Goal: Task Accomplishment & Management: Complete application form

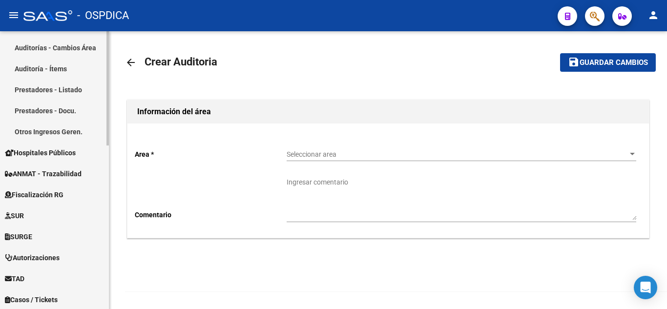
scroll to position [342, 0]
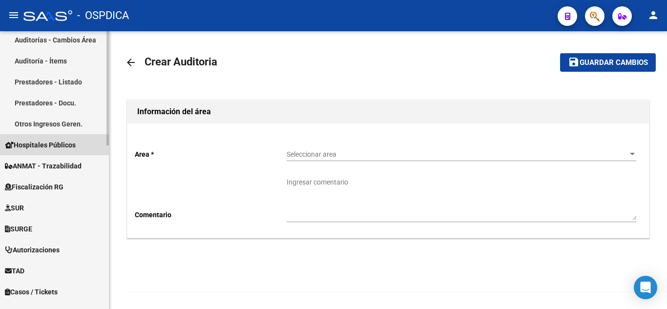
click at [47, 141] on span "Hospitales Públicos" at bounding box center [40, 145] width 71 height 11
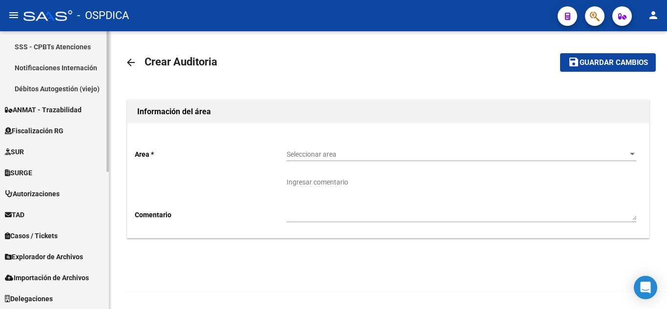
scroll to position [223, 0]
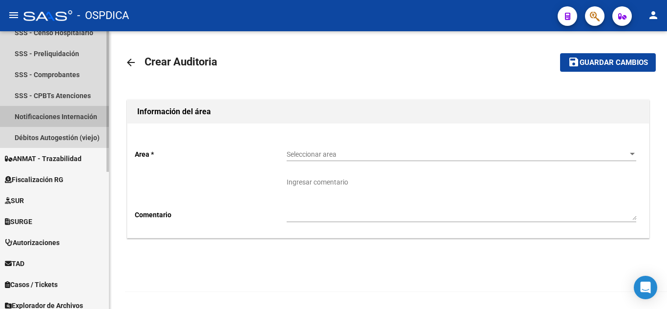
click at [69, 116] on link "Notificaciones Internación" at bounding box center [54, 116] width 109 height 21
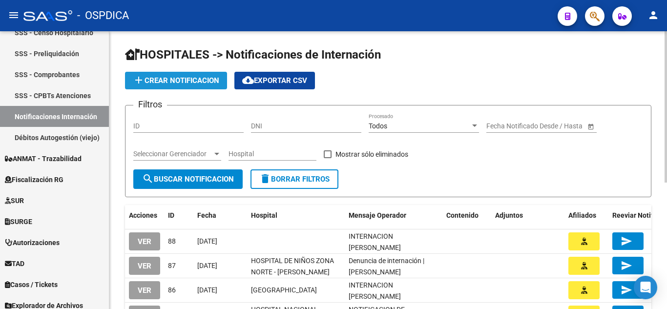
click at [192, 79] on span "add Crear Notificacion" at bounding box center [176, 80] width 86 height 9
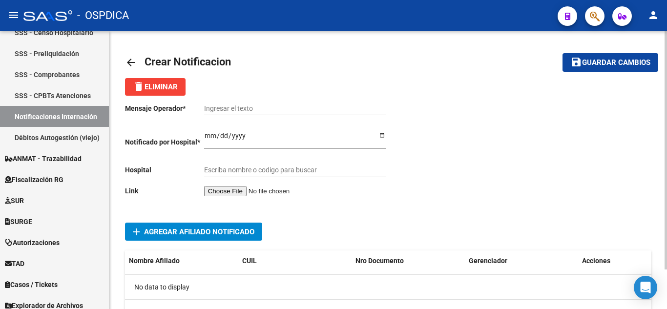
click at [247, 187] on input "file" at bounding box center [265, 191] width 123 height 10
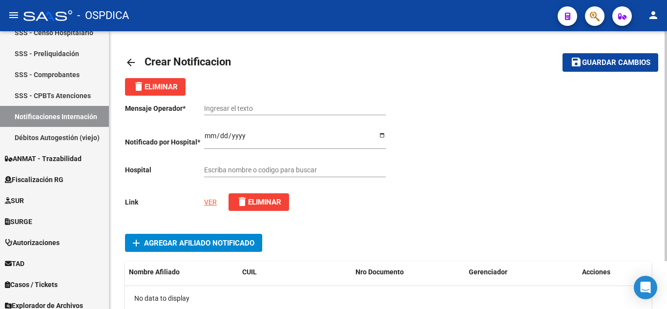
click at [211, 203] on link "VER" at bounding box center [210, 202] width 13 height 8
click at [269, 107] on input "Ingresar el texto" at bounding box center [295, 108] width 182 height 8
paste input "AVISO DE INTERNACION DEL PACIENTE [PERSON_NAME]"
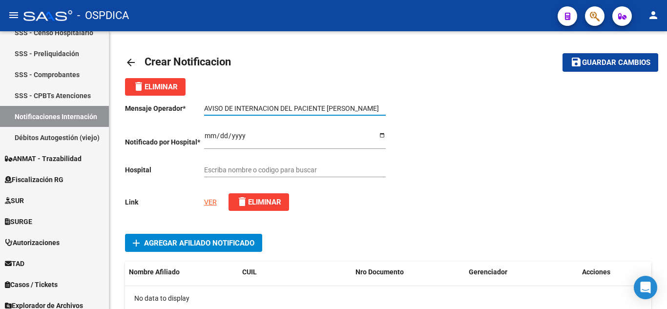
type input "AVISO DE INTERNACION DEL PACIENTE [PERSON_NAME]"
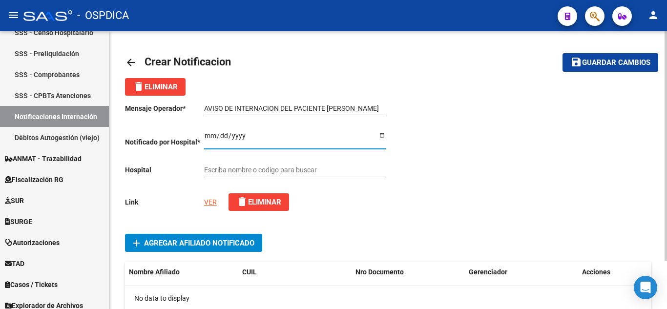
click at [205, 133] on input "Ingresar el fecha" at bounding box center [295, 139] width 182 height 15
type input "[DATE]"
click at [497, 189] on div at bounding box center [519, 157] width 263 height 123
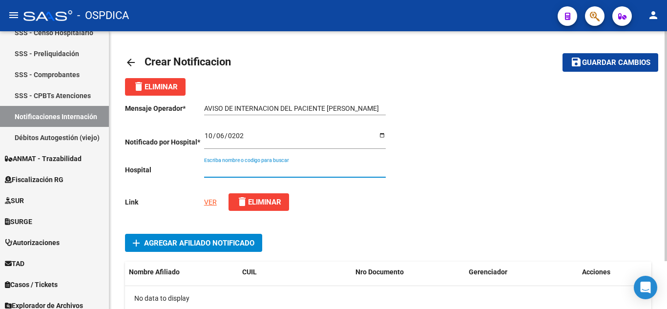
click at [297, 172] on input "Escriba nombre o codigo para buscar" at bounding box center [295, 170] width 182 height 8
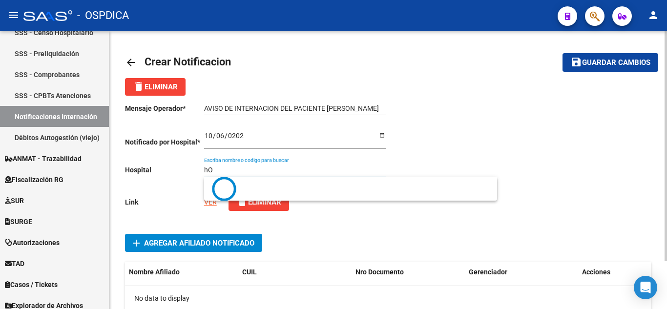
type input "h"
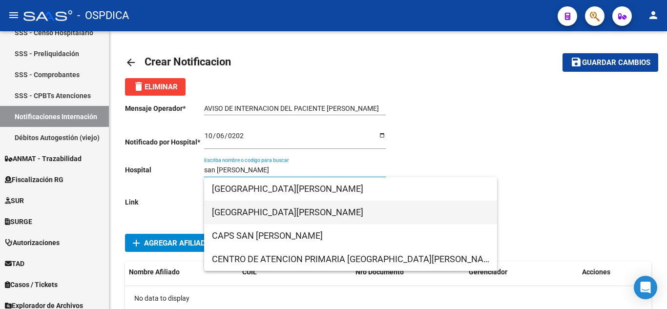
click at [306, 211] on span "[GEOGRAPHIC_DATA][PERSON_NAME]" at bounding box center [350, 212] width 277 height 23
type input "[GEOGRAPHIC_DATA][PERSON_NAME]"
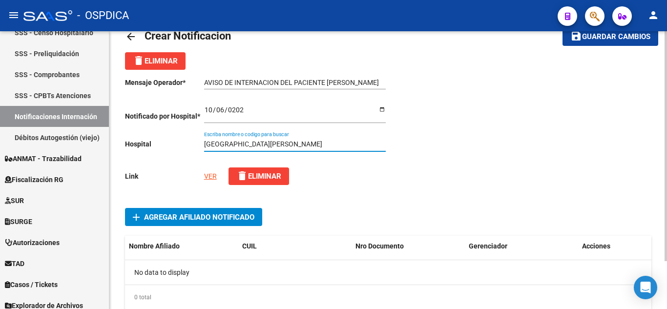
scroll to position [58, 0]
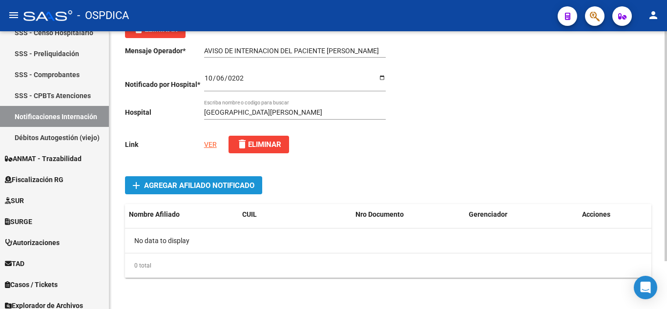
click at [195, 185] on span "Agregar Afiliado Notificado" at bounding box center [199, 185] width 110 height 9
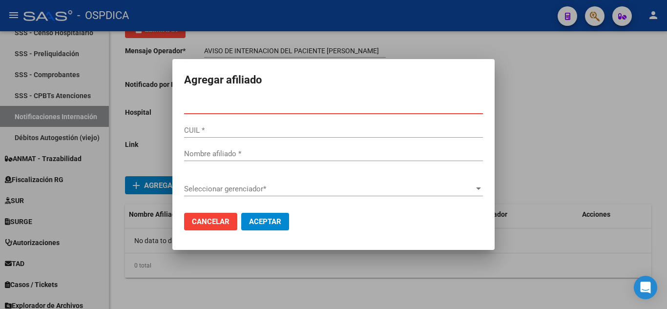
click at [299, 105] on input "Nro Documento *" at bounding box center [333, 106] width 299 height 9
paste input "38212802"
type input "38212802"
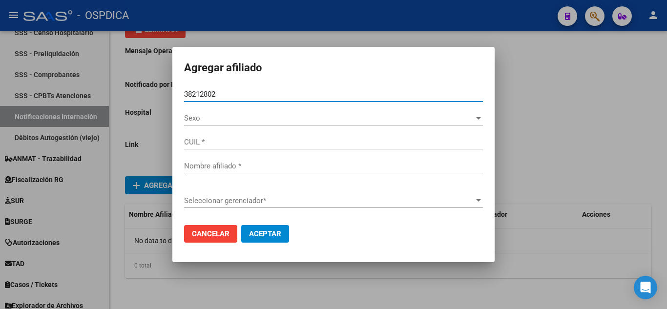
type input "20382128029"
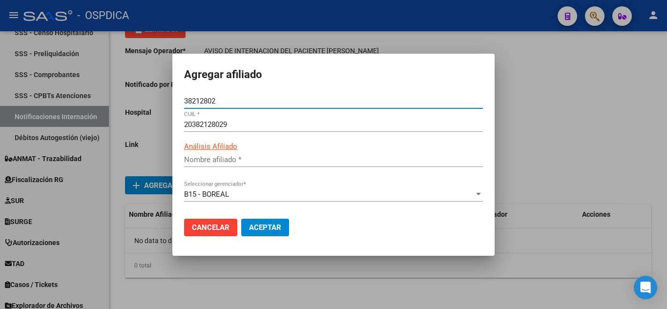
type input "[PERSON_NAME] [PERSON_NAME]"
type input "38212802"
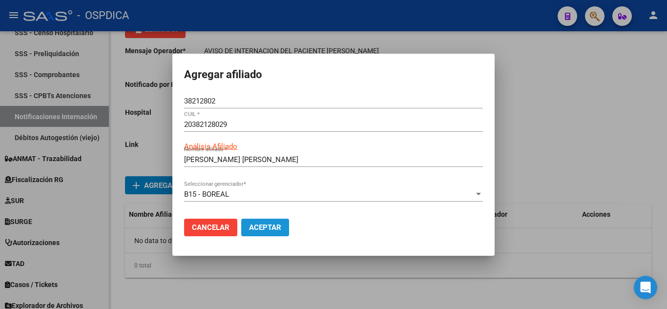
click at [279, 227] on span "Aceptar" at bounding box center [265, 227] width 32 height 9
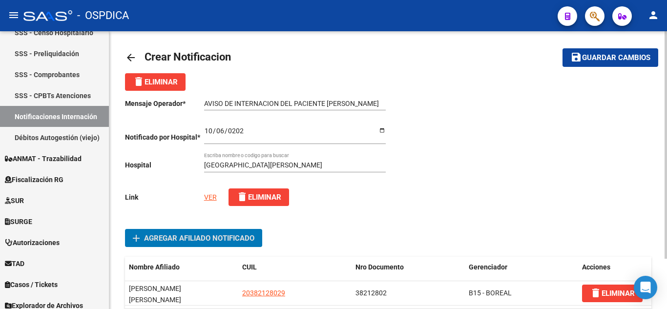
scroll to position [0, 0]
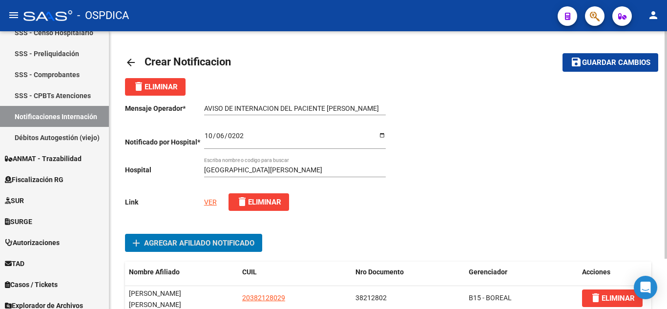
click at [598, 66] on span "Guardar cambios" at bounding box center [616, 63] width 68 height 9
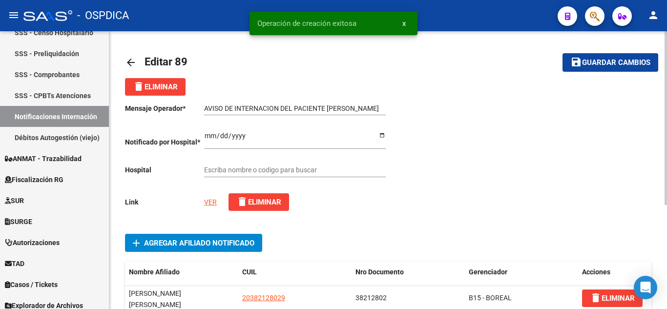
type input "[GEOGRAPHIC_DATA][PERSON_NAME]"
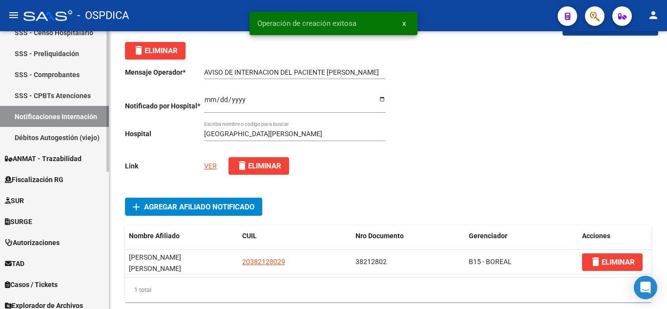
scroll to position [98, 0]
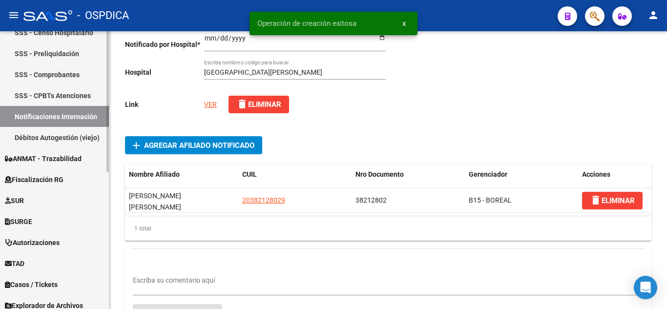
click at [64, 115] on link "Notificaciones Internación" at bounding box center [54, 116] width 109 height 21
